Goal: Information Seeking & Learning: Learn about a topic

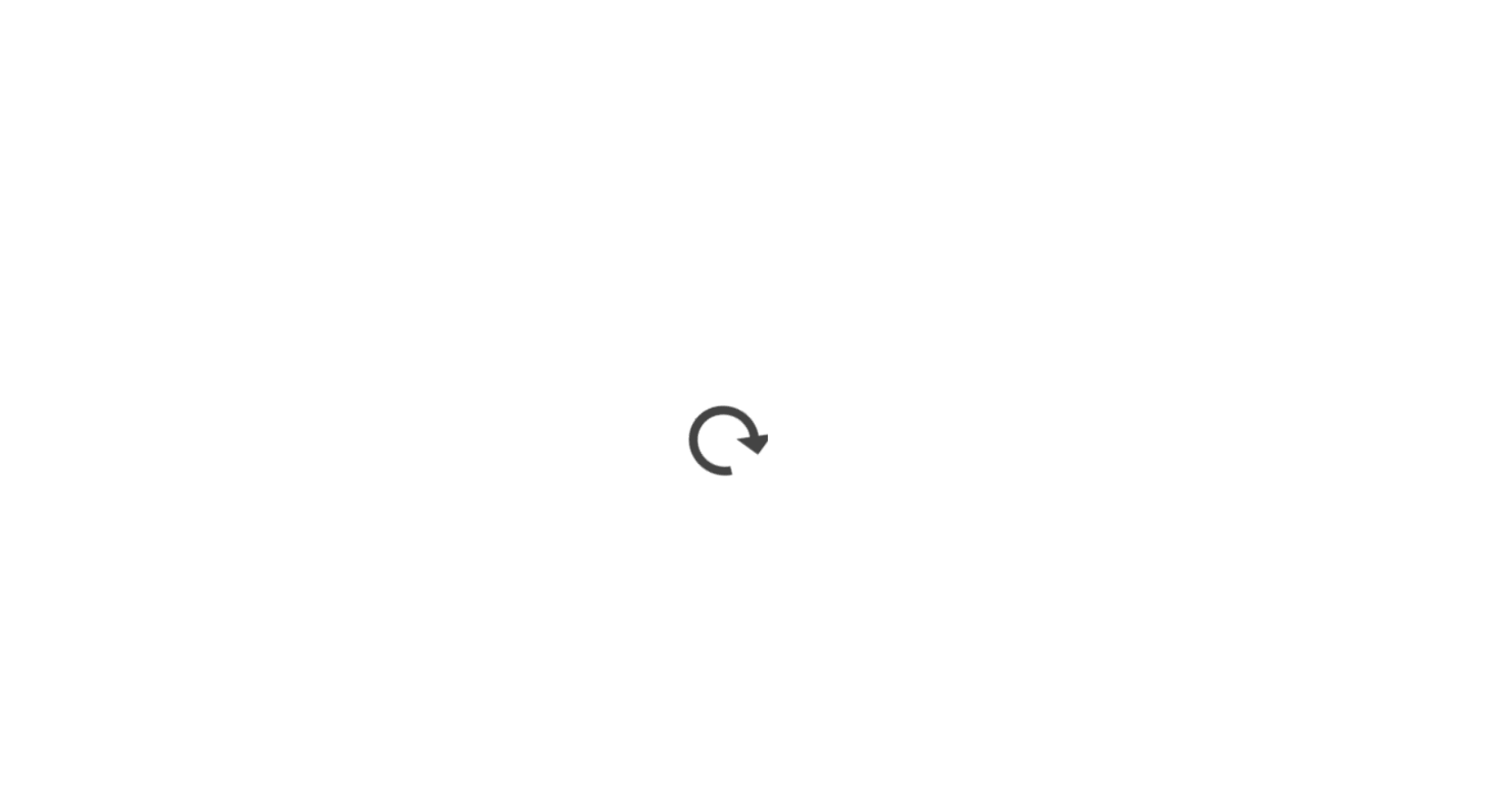
scroll to position [281, 0]
